Goal: Transaction & Acquisition: Obtain resource

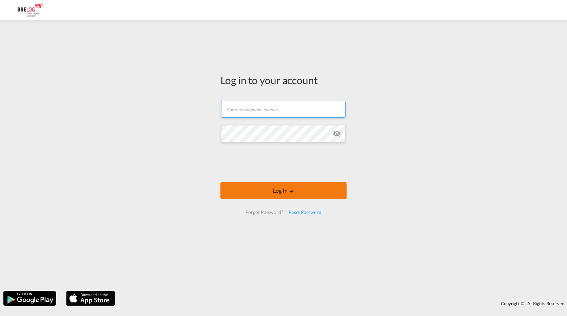
type input "[PERSON_NAME][EMAIL_ADDRESS][DOMAIN_NAME]"
click at [272, 190] on button "Log In" at bounding box center [283, 190] width 126 height 17
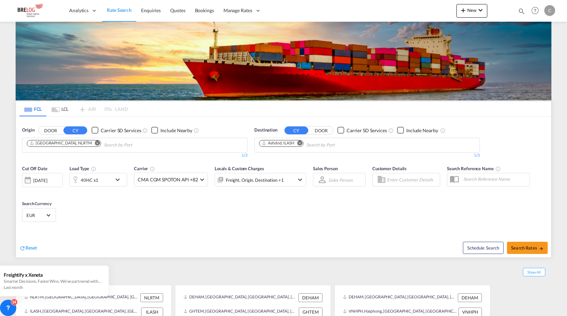
click at [95, 140] on md-icon "Remove" at bounding box center [97, 142] width 5 height 5
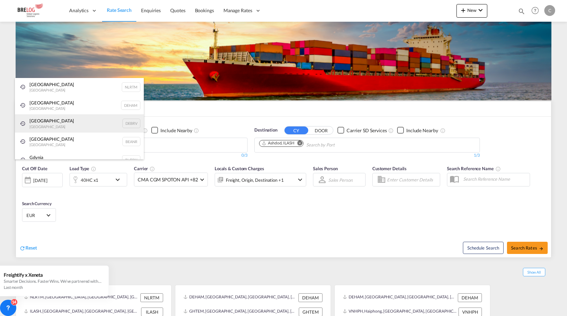
click at [51, 123] on div "[GEOGRAPHIC_DATA] [GEOGRAPHIC_DATA] DEBRV" at bounding box center [79, 123] width 129 height 18
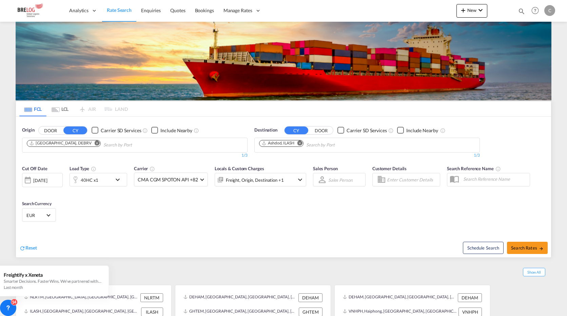
click at [300, 140] on md-icon "Remove" at bounding box center [299, 142] width 5 height 5
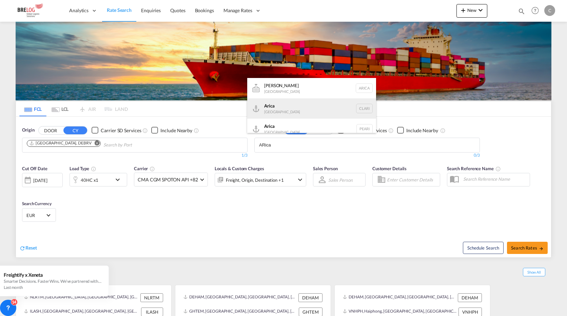
type input "ARica"
drag, startPoint x: 271, startPoint y: 109, endPoint x: 550, endPoint y: 167, distance: 284.9
click at [271, 109] on div "Arica Chile CLARI" at bounding box center [311, 108] width 129 height 20
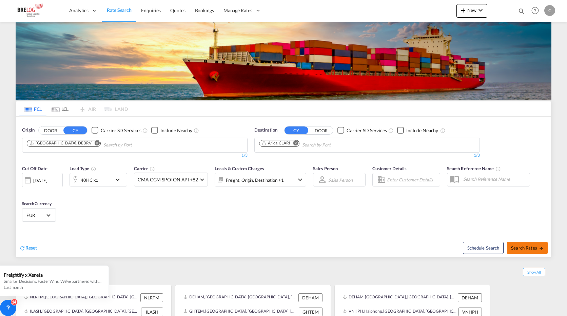
click at [525, 245] on span "Search Rates" at bounding box center [527, 247] width 33 height 5
type input "DEBRV to CLARI / [DATE]"
